Goal: Task Accomplishment & Management: Use online tool/utility

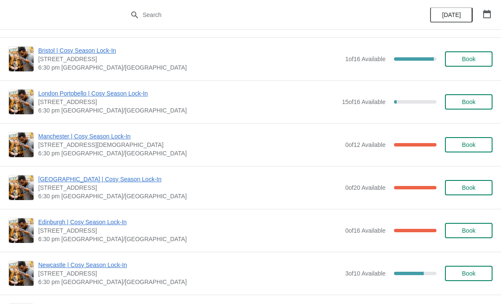
scroll to position [523, 0]
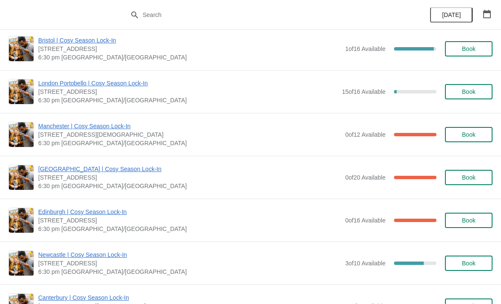
click at [91, 123] on span "Manchester | Cosy Season Lock-In" at bounding box center [189, 126] width 303 height 8
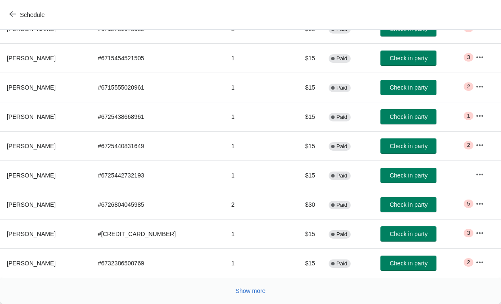
scroll to position [127, 0]
click at [191, 292] on div "Show more" at bounding box center [247, 288] width 491 height 16
click at [225, 285] on div "Show more" at bounding box center [247, 288] width 491 height 16
click at [247, 287] on button "Show more" at bounding box center [250, 290] width 37 height 15
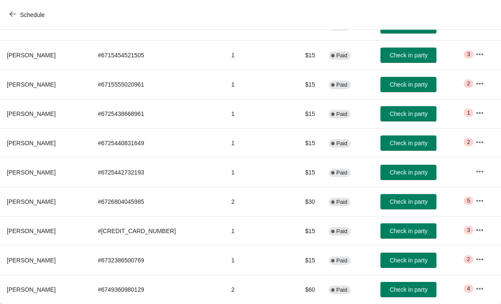
scroll to position [130, 0]
click at [13, 11] on icon "button" at bounding box center [12, 14] width 7 height 7
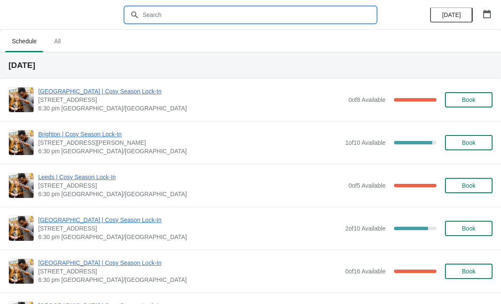
click at [183, 15] on input "text" at bounding box center [259, 14] width 234 height 15
click at [219, 38] on ul "Schedule All" at bounding box center [250, 41] width 495 height 22
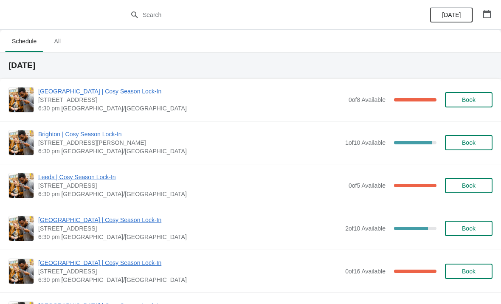
click at [487, 12] on icon "button" at bounding box center [488, 14] width 8 height 8
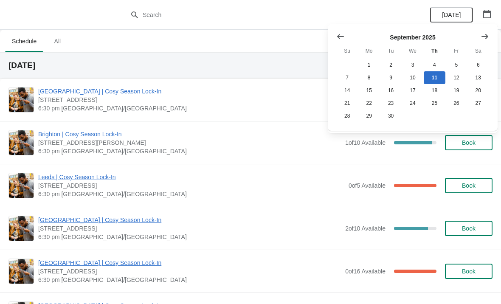
click at [489, 37] on icon "Show next month, October 2025" at bounding box center [485, 36] width 8 height 8
click at [434, 120] on button "30" at bounding box center [435, 116] width 22 height 13
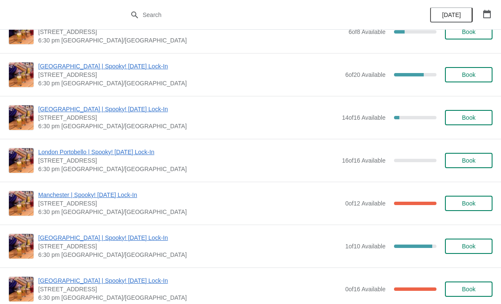
scroll to position [208, 0]
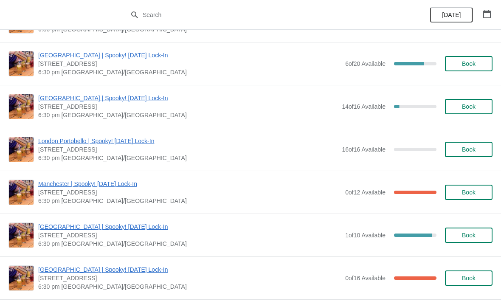
click at [105, 181] on span "Manchester | Spooky! [DATE] Lock-In" at bounding box center [189, 184] width 303 height 8
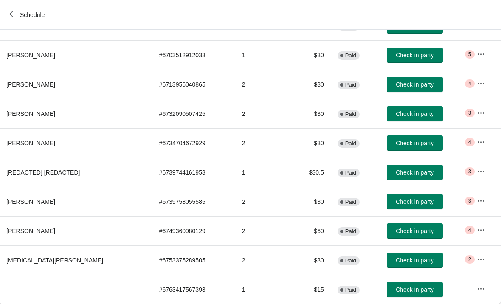
scroll to position [130, 0]
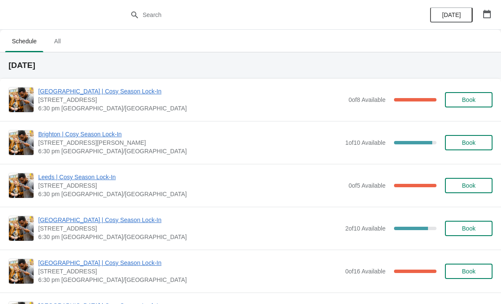
click at [488, 16] on icon "button" at bounding box center [487, 14] width 8 height 8
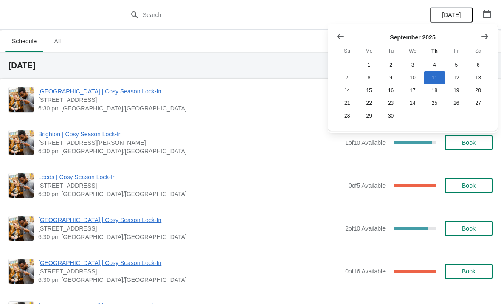
click at [492, 36] on button "Show next month, October 2025" at bounding box center [485, 36] width 15 height 15
click at [484, 36] on icon "Show next month, November 2025" at bounding box center [485, 36] width 7 height 5
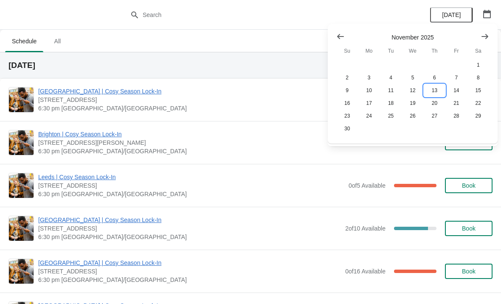
click at [436, 93] on button "13" at bounding box center [435, 90] width 22 height 13
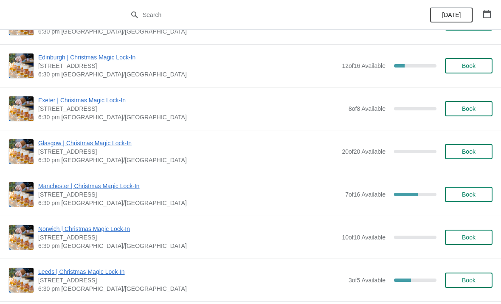
scroll to position [289, 0]
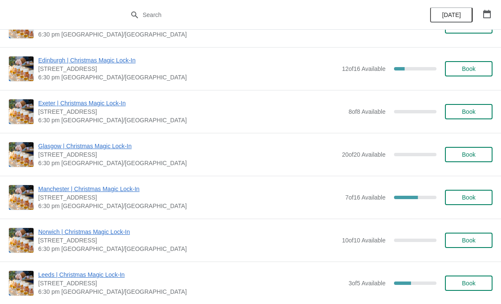
click at [490, 14] on icon "button" at bounding box center [488, 14] width 8 height 8
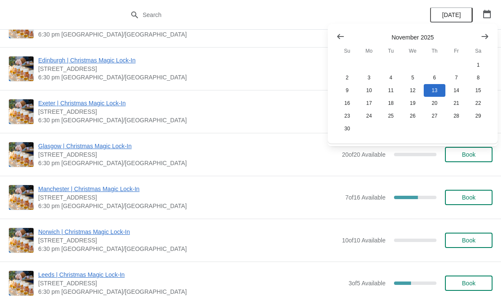
click at [485, 36] on icon "Show next month, December 2025" at bounding box center [485, 36] width 7 height 5
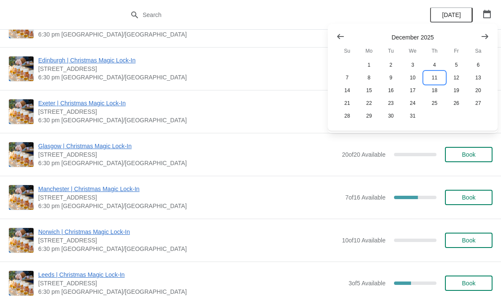
click at [436, 77] on button "11" at bounding box center [435, 77] width 22 height 13
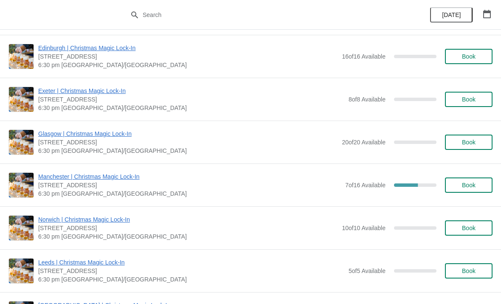
scroll to position [319, 0]
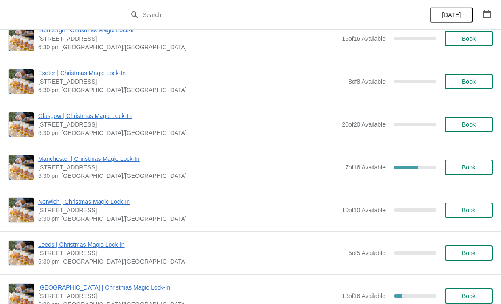
click at [114, 163] on span "Manchester | Christmas Magic Lock-In" at bounding box center [189, 159] width 303 height 8
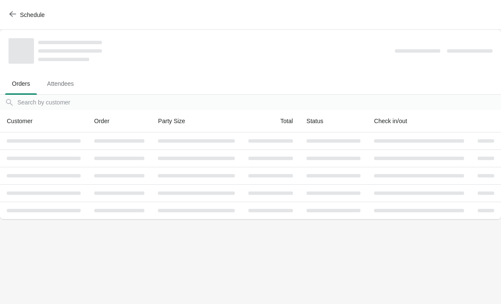
scroll to position [0, 0]
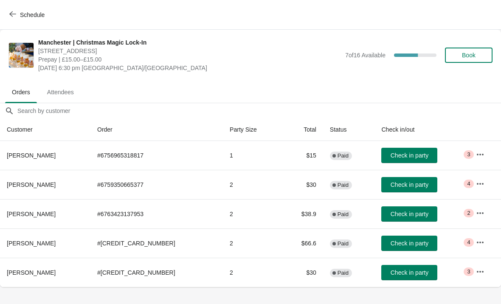
click at [12, 21] on button "Schedule" at bounding box center [27, 14] width 47 height 15
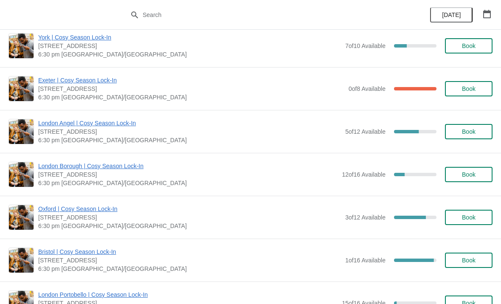
scroll to position [348, 0]
